Goal: Task Accomplishment & Management: Manage account settings

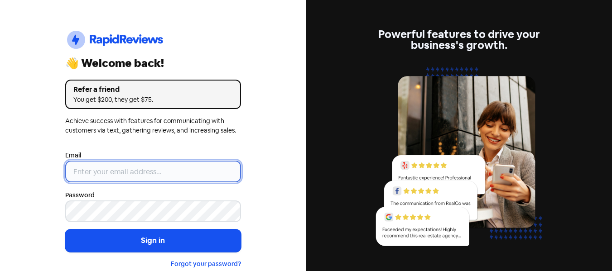
type input "[EMAIL_ADDRESS][DOMAIN_NAME]"
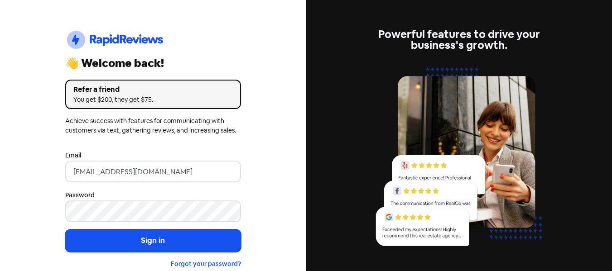
click at [150, 177] on input "[EMAIL_ADDRESS][DOMAIN_NAME]" at bounding box center [153, 172] width 176 height 22
click at [177, 184] on form "Email arsh@financebloom.nz Password Sign in Forgot your password?" at bounding box center [153, 209] width 176 height 119
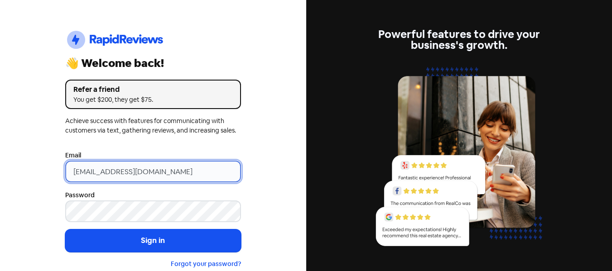
click at [158, 176] on input "[EMAIL_ADDRESS][DOMAIN_NAME]" at bounding box center [153, 172] width 176 height 22
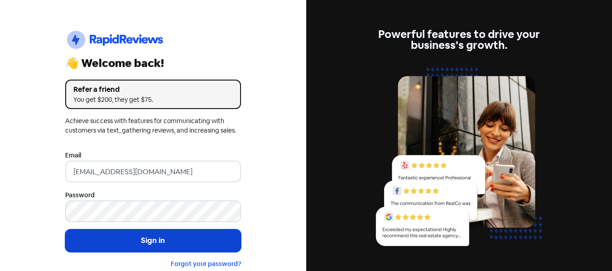
click at [97, 237] on button "Sign in" at bounding box center [153, 241] width 176 height 23
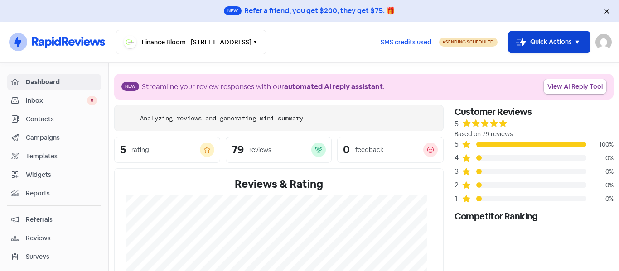
click at [528, 49] on button "Icon For Thunder-move Quick Actions" at bounding box center [549, 42] width 82 height 22
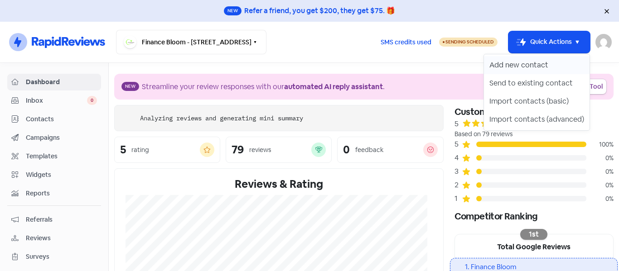
click at [528, 63] on button "Add new contact" at bounding box center [537, 65] width 106 height 18
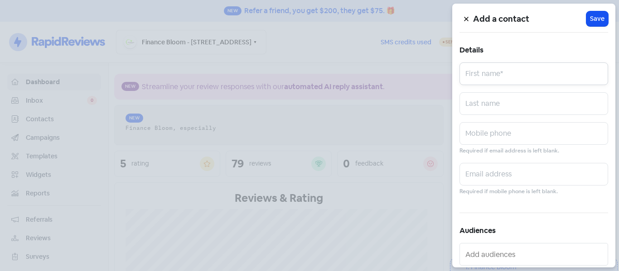
click at [486, 70] on input "text" at bounding box center [534, 74] width 149 height 23
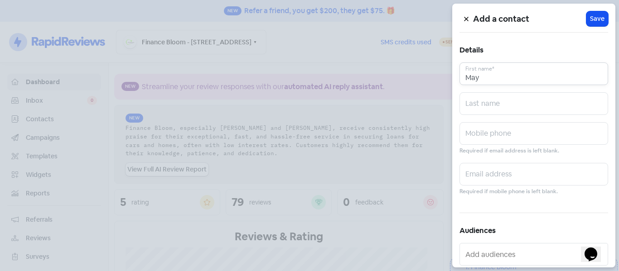
type input "May"
click at [480, 107] on input "text" at bounding box center [534, 103] width 149 height 23
type input "Khan"
click at [477, 134] on input "text" at bounding box center [534, 133] width 149 height 23
paste input "[PHONE_NUMBER]"
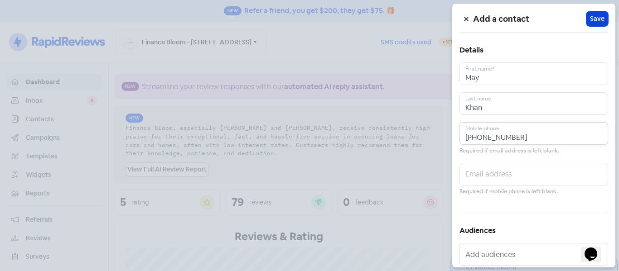
type input "[PHONE_NUMBER]"
click at [599, 16] on span "Save" at bounding box center [597, 19] width 15 height 10
